Goal: Task Accomplishment & Management: Manage account settings

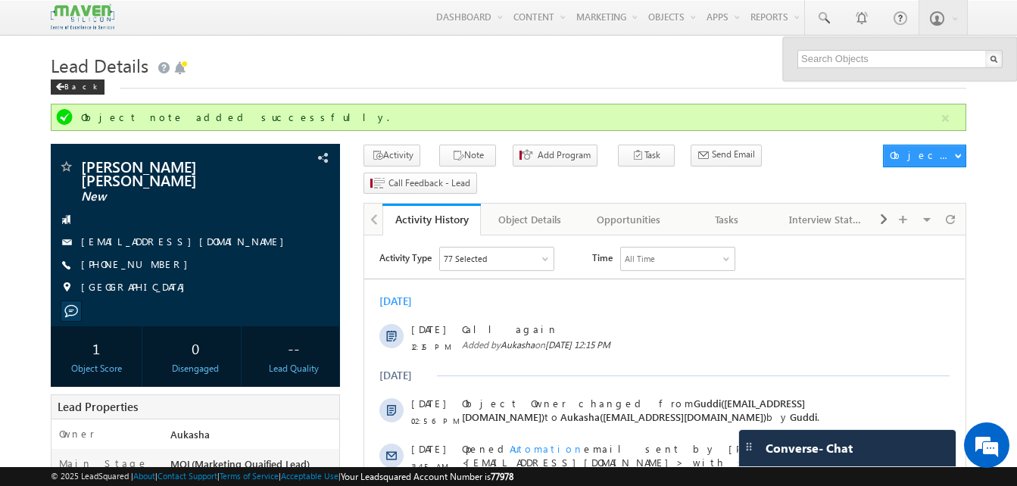
click at [531, 68] on h1 "Lead Details" at bounding box center [508, 64] width 915 height 30
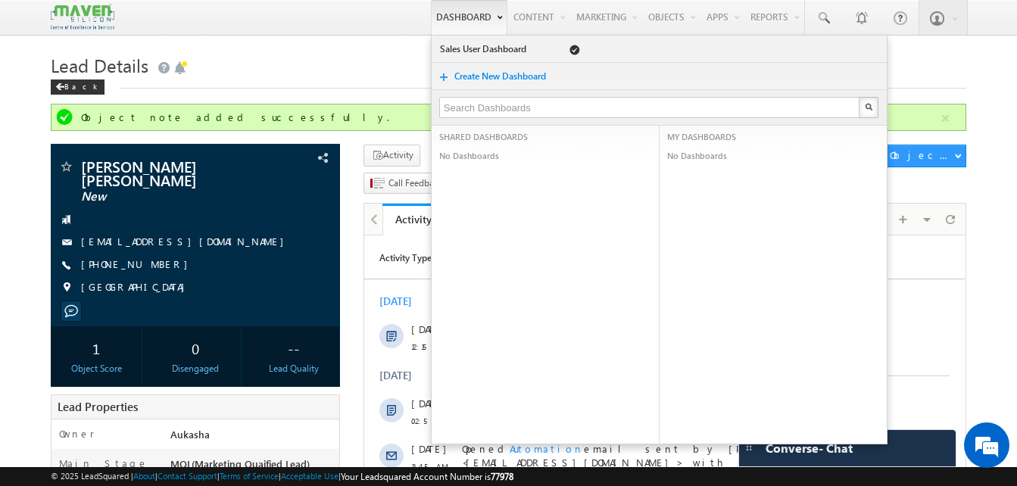
click at [477, 33] on link "Dashboard" at bounding box center [469, 17] width 76 height 35
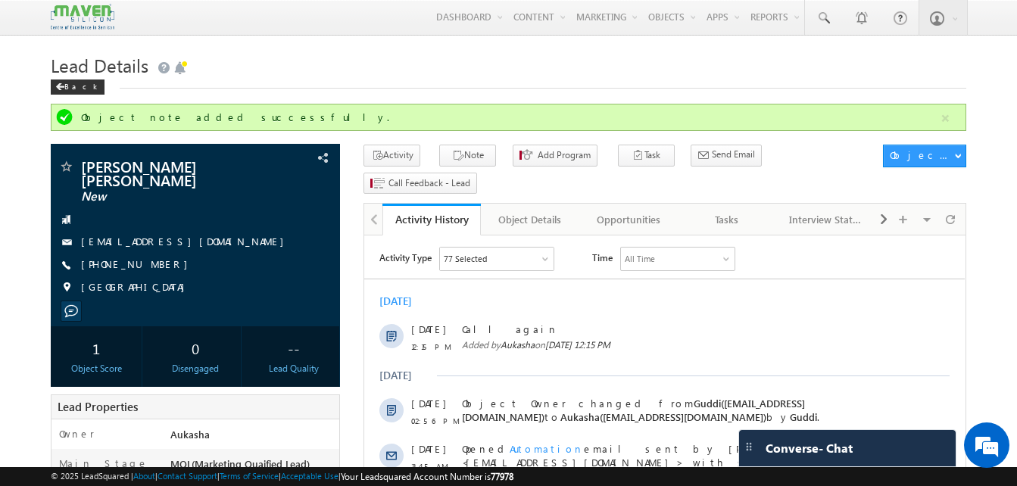
click at [680, 106] on div "Object note added successfully." at bounding box center [508, 117] width 915 height 27
click at [406, 58] on h1 "Lead Details" at bounding box center [508, 64] width 915 height 30
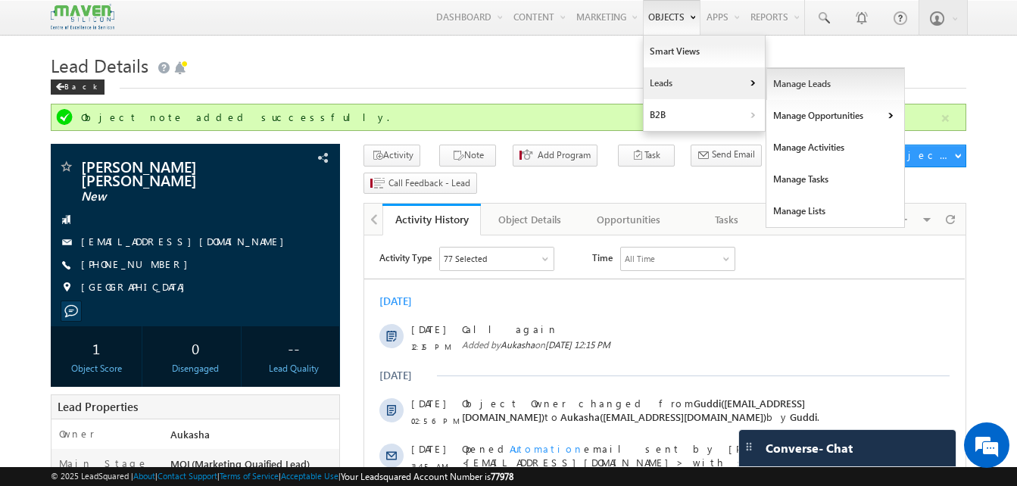
click at [811, 77] on link "Manage Leads" at bounding box center [835, 84] width 139 height 32
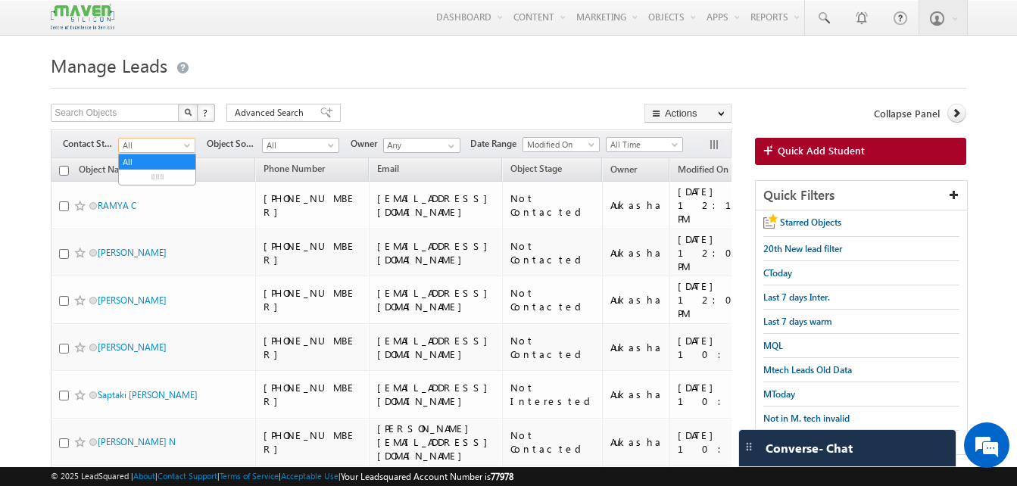
click at [180, 143] on span "All" at bounding box center [155, 146] width 72 height 14
click at [153, 181] on link "New Lead" at bounding box center [157, 177] width 76 height 14
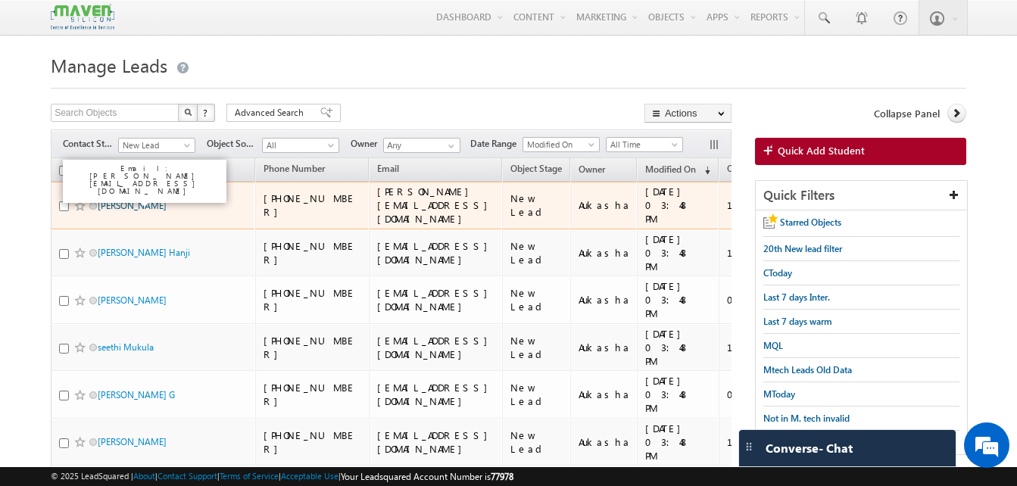
click at [129, 200] on link "Sowmya Parvathareddy" at bounding box center [132, 205] width 69 height 11
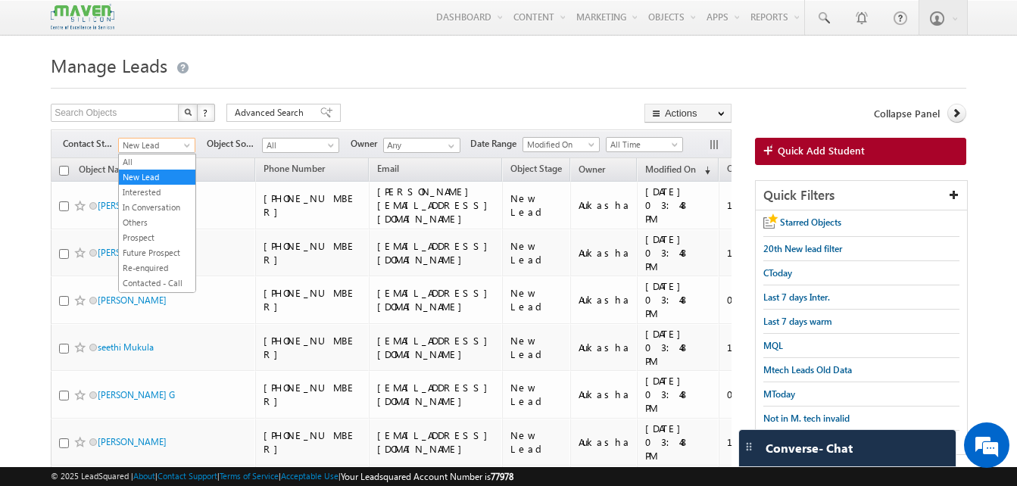
click at [182, 150] on span at bounding box center [188, 148] width 12 height 12
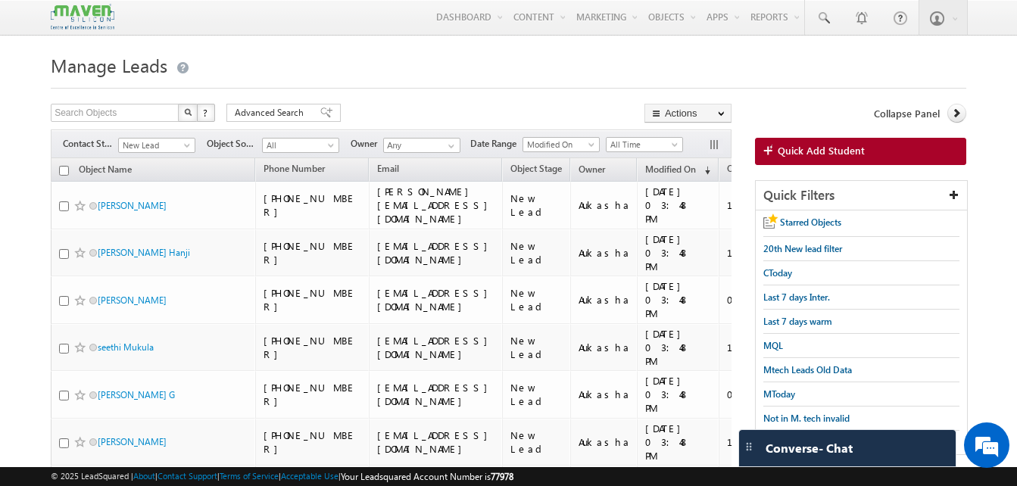
click at [434, 121] on div "Search Objects X ? 392 results found Advanced Search Advanced Search Advanced s…" at bounding box center [391, 115] width 680 height 22
click at [696, 167] on span "Modified On" at bounding box center [670, 168] width 51 height 11
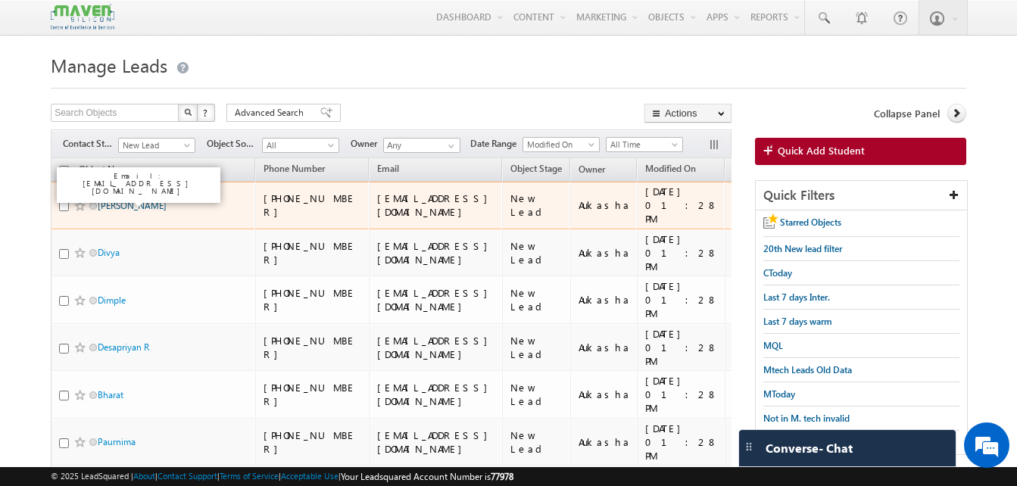
click at [116, 200] on link "Gaurav Kumar" at bounding box center [132, 205] width 69 height 11
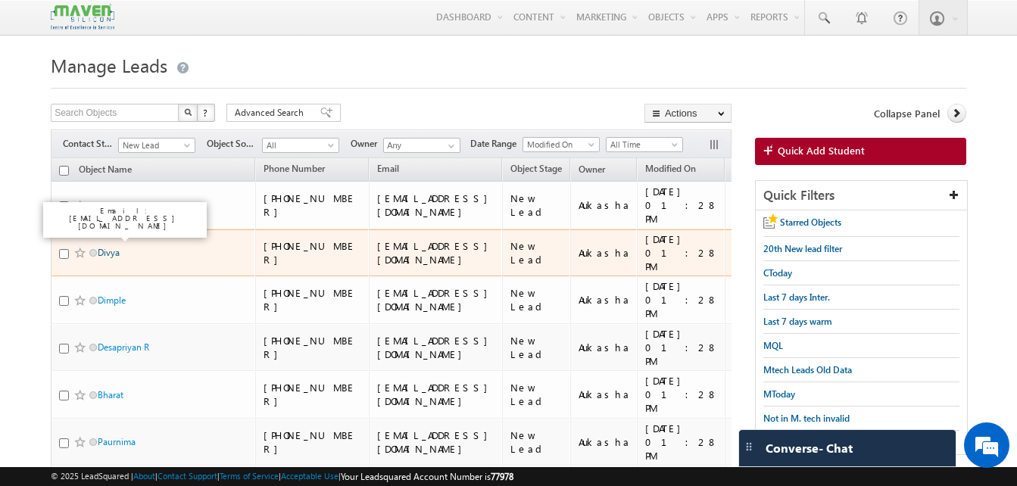
click at [104, 247] on link "Divya" at bounding box center [109, 252] width 22 height 11
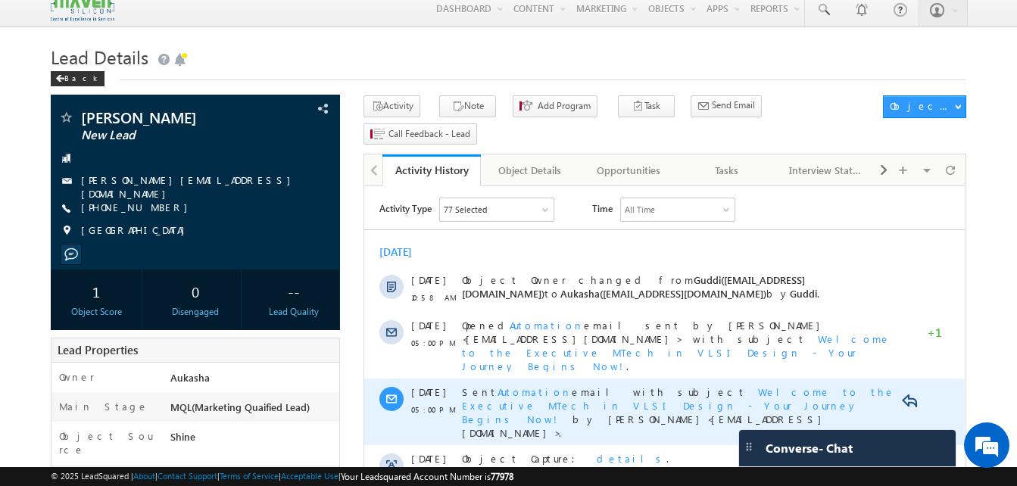
scroll to position [7, 0]
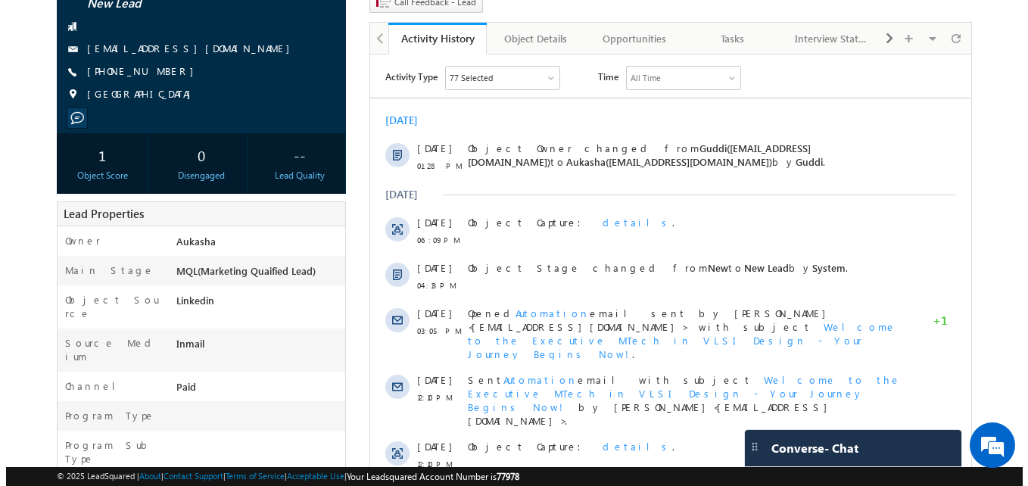
scroll to position [139, 0]
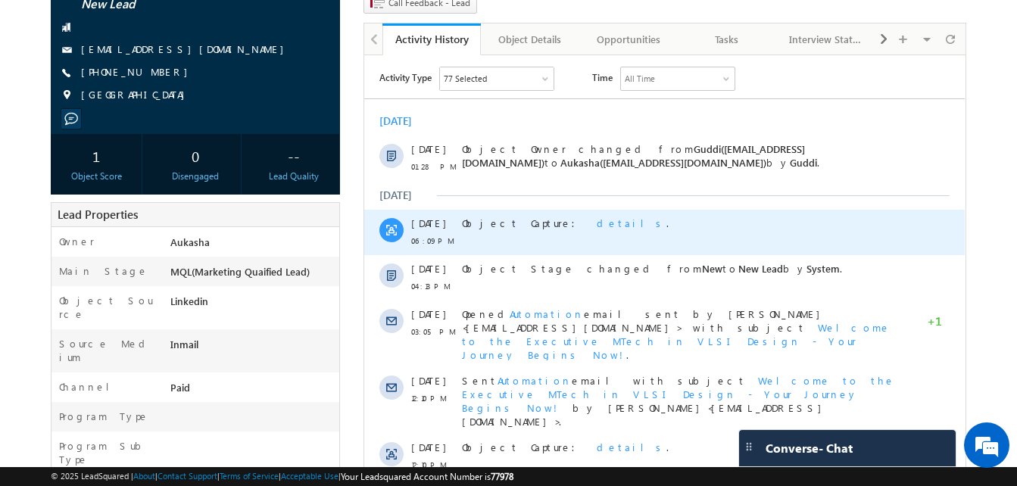
click at [596, 220] on span "details" at bounding box center [631, 222] width 70 height 13
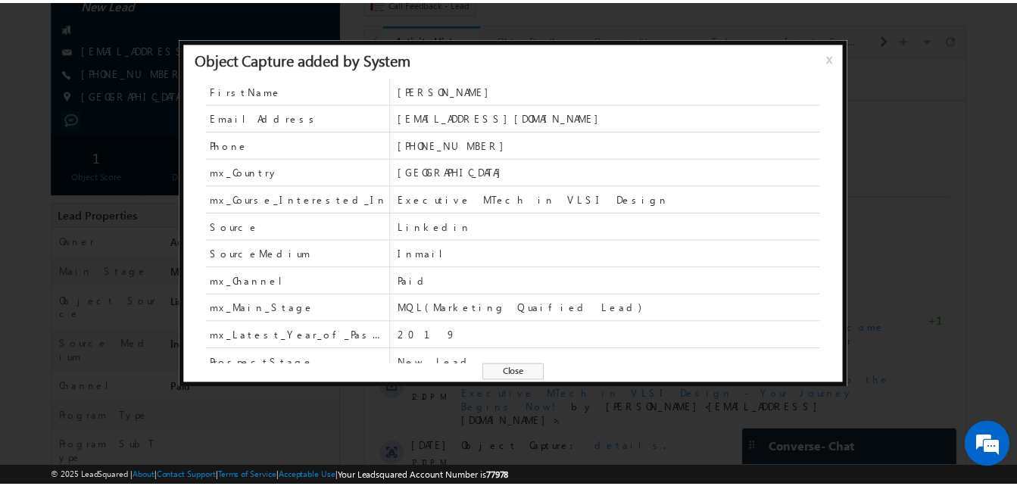
scroll to position [0, 0]
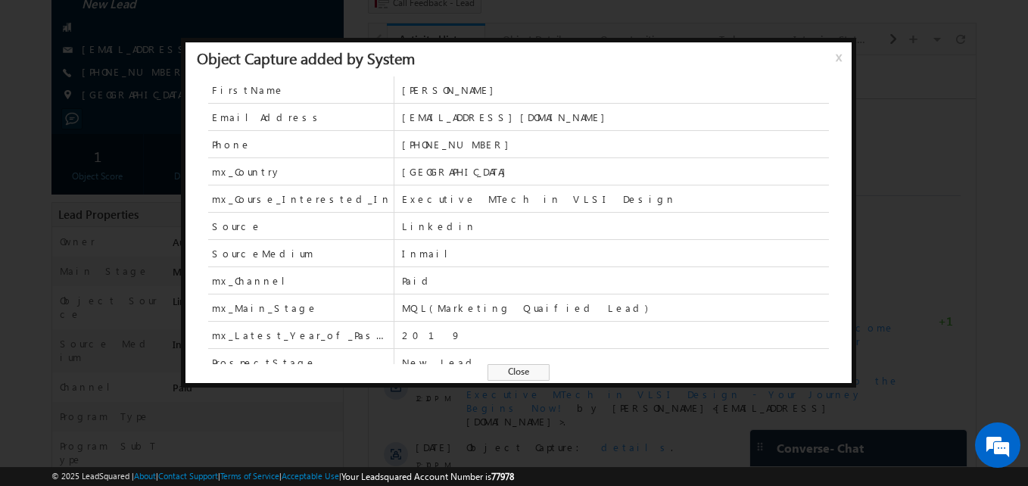
click at [521, 367] on span "Close" at bounding box center [518, 372] width 62 height 17
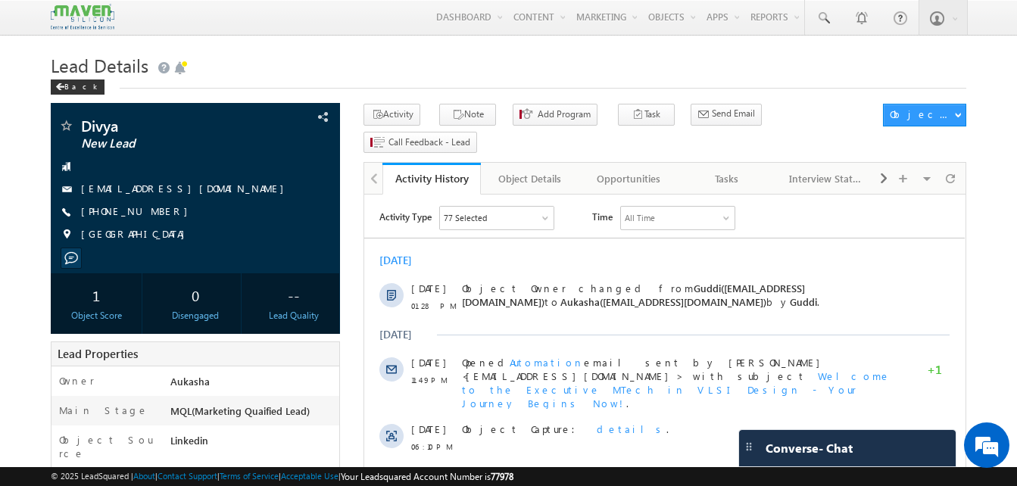
click at [345, 95] on div "Lead Details Back" at bounding box center [508, 76] width 915 height 54
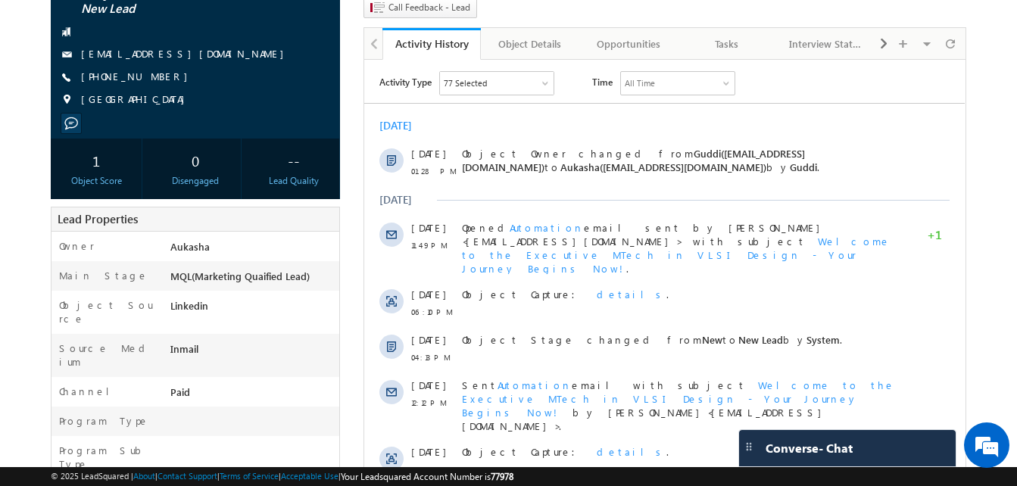
scroll to position [135, 0]
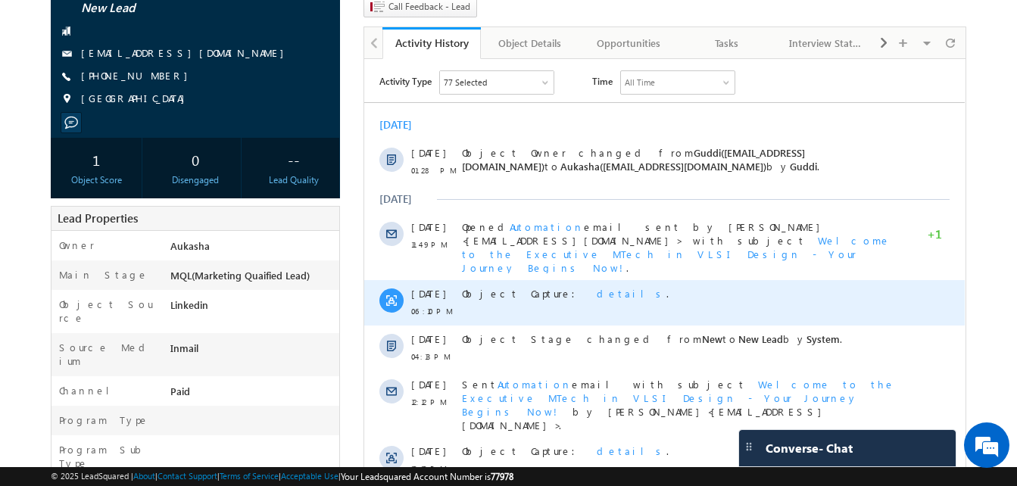
click at [596, 287] on span "details" at bounding box center [631, 293] width 70 height 13
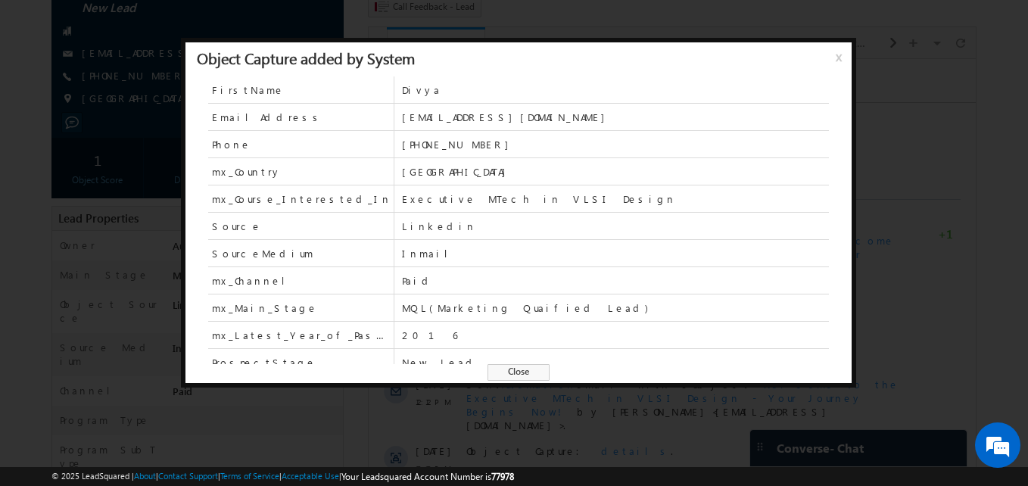
click at [527, 369] on span "Close" at bounding box center [518, 372] width 62 height 17
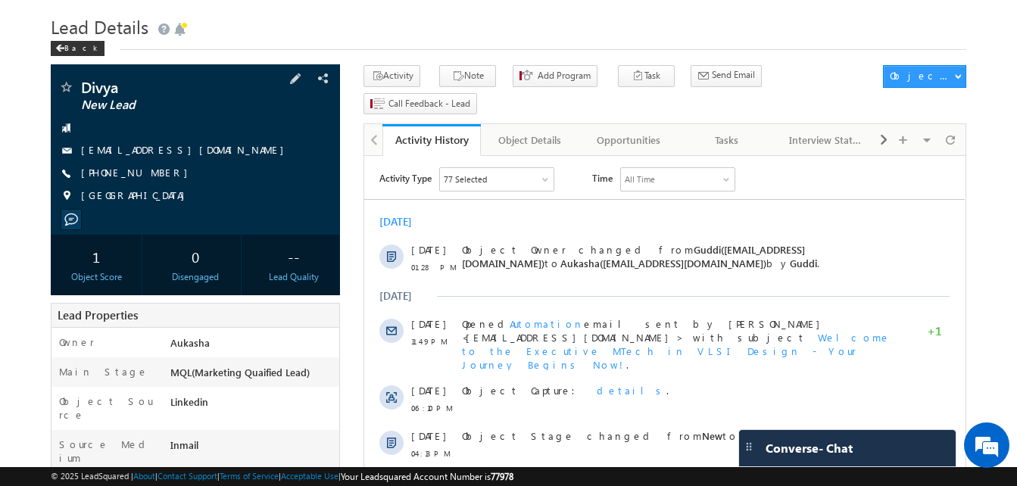
scroll to position [37, 0]
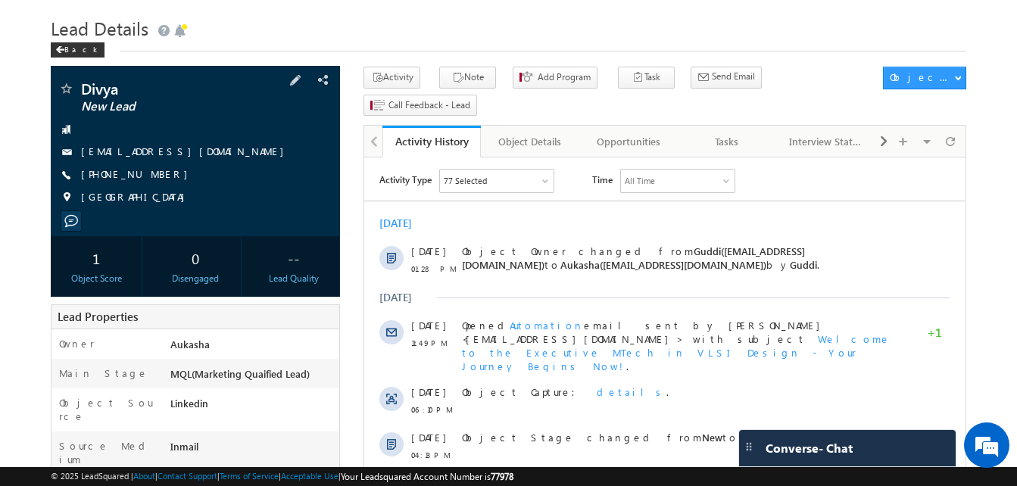
drag, startPoint x: 168, startPoint y: 176, endPoint x: 154, endPoint y: 179, distance: 14.0
click at [154, 179] on div "[PHONE_NUMBER]" at bounding box center [195, 174] width 274 height 15
copy div "[PHONE_NUMBER]"
drag, startPoint x: 125, startPoint y: 86, endPoint x: 83, endPoint y: 83, distance: 41.7
click at [83, 83] on span "Divya" at bounding box center [170, 88] width 178 height 15
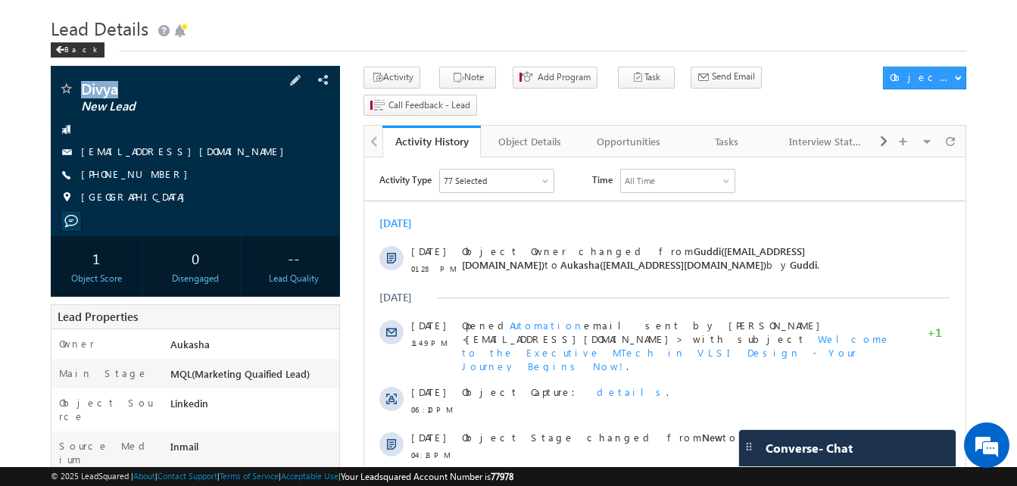
copy span "Divya"
